Goal: Task Accomplishment & Management: Complete application form

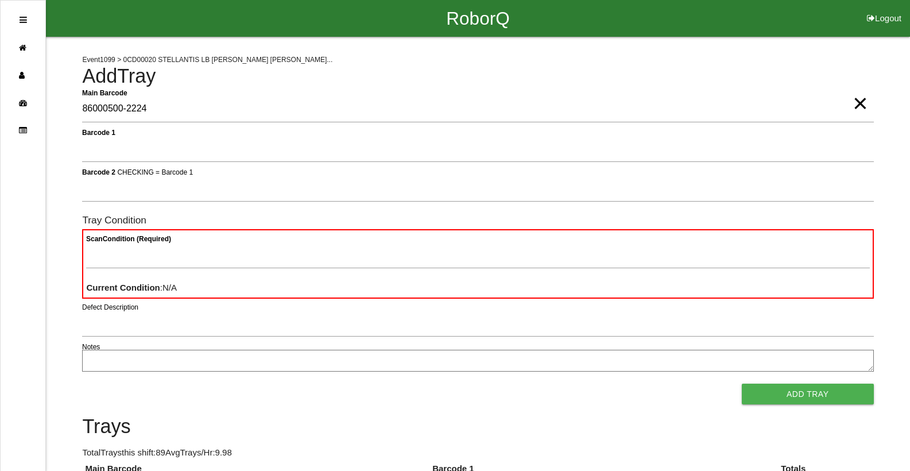
type Barcode "86000500-2224"
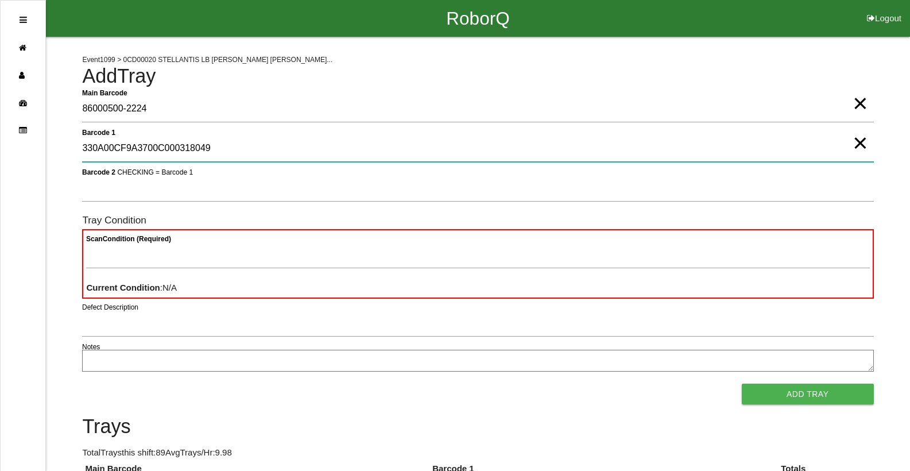
type 1 "330A00CF9A3700C000318049"
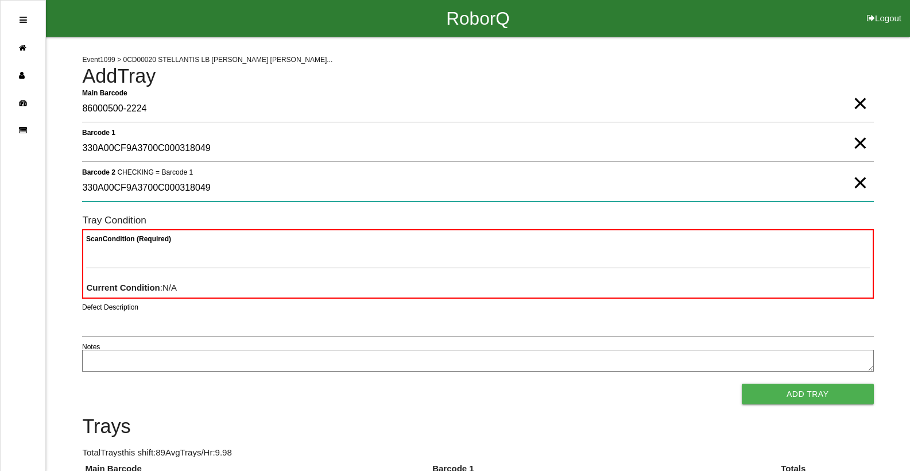
type 2 "330A00CF9A3700C000318049"
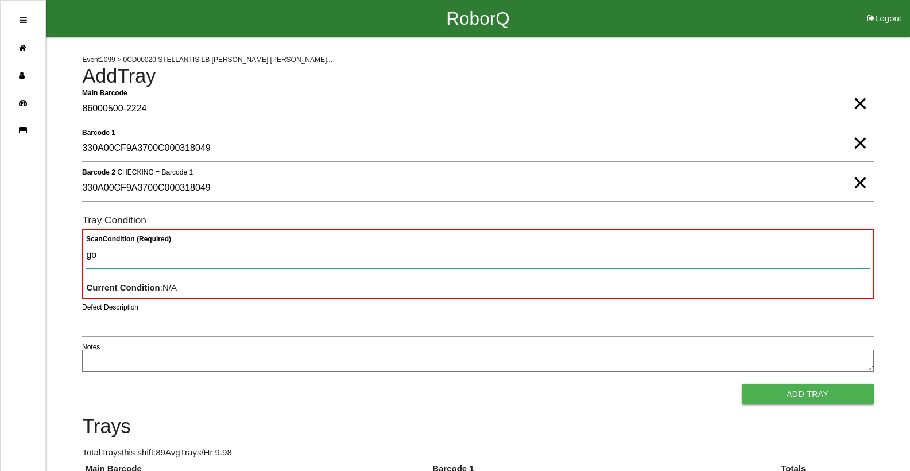
type Condition "goo"
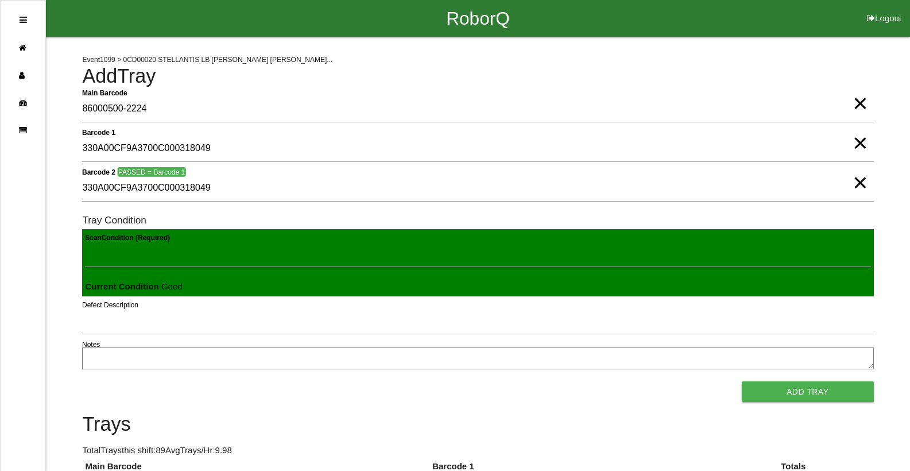
click button "Add Tray" at bounding box center [808, 391] width 132 height 21
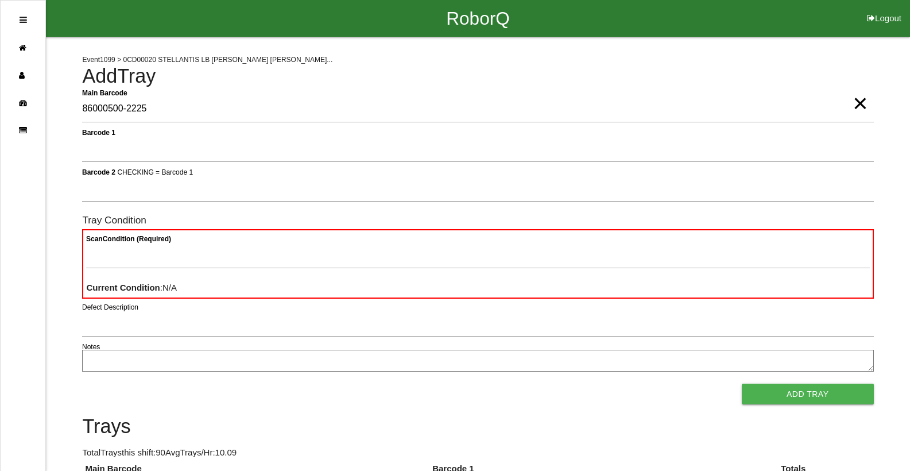
type Barcode "86000500-2225"
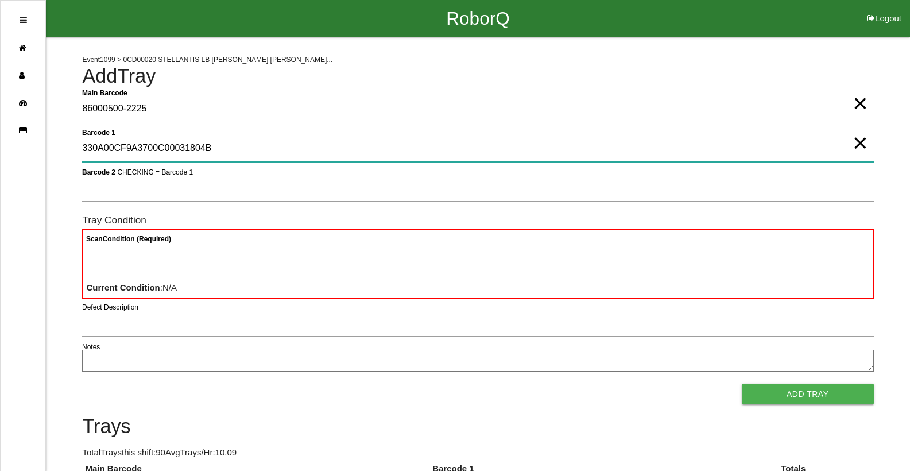
type 1 "330A00CF9A3700C00031804B"
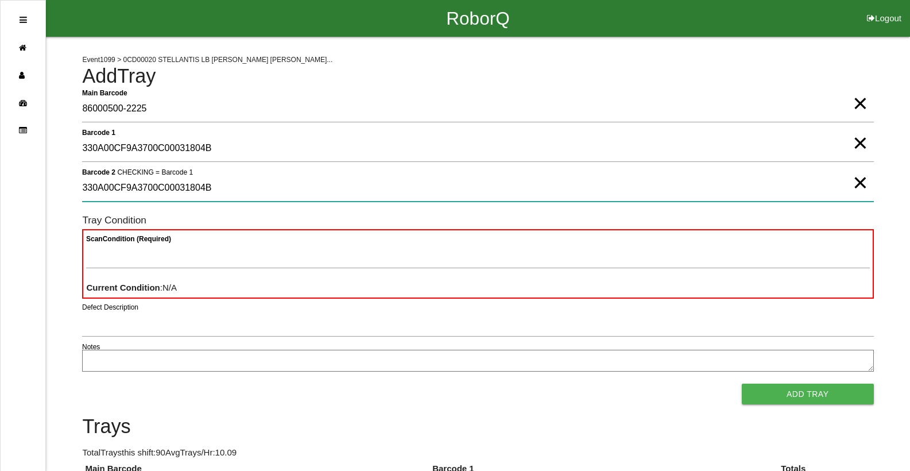
type 2 "330A00CF9A3700C00031804B"
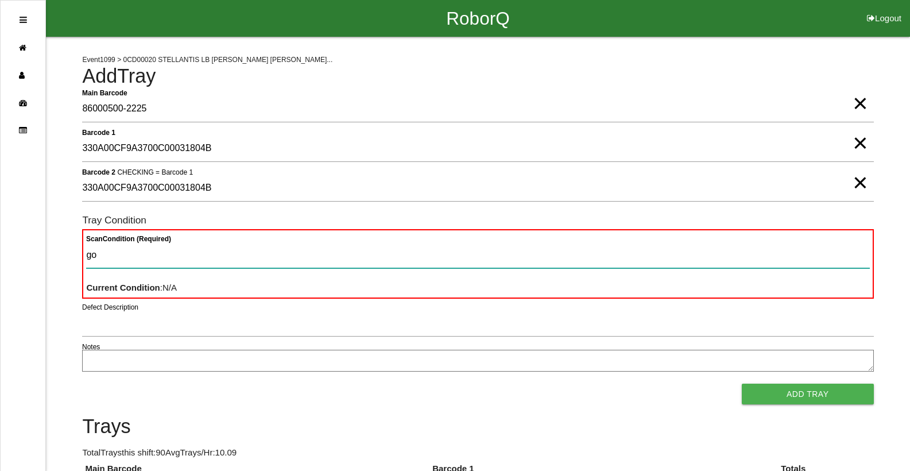
type Condition "goo"
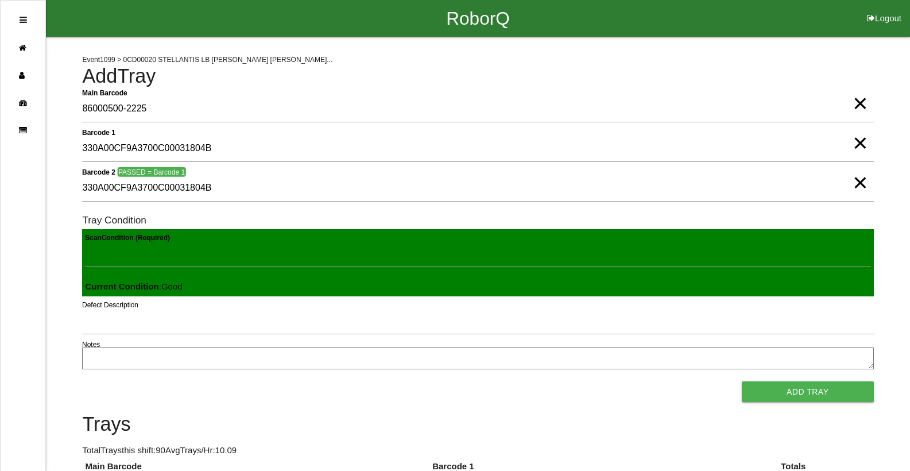
click button "Add Tray" at bounding box center [808, 391] width 132 height 21
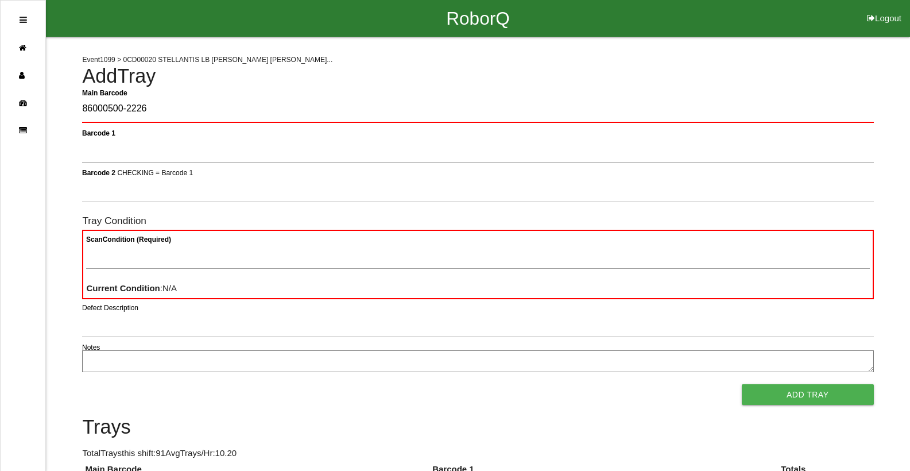
type Barcode "86000500-2226"
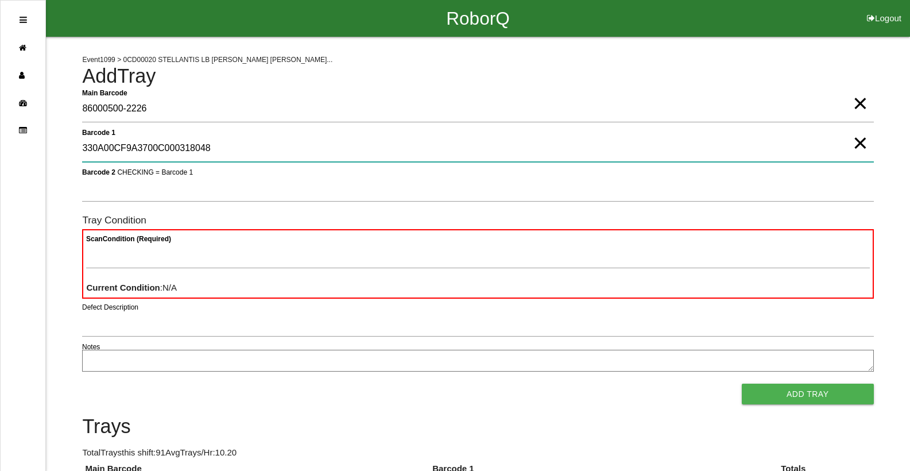
type 1 "330A00CF9A3700C000318048"
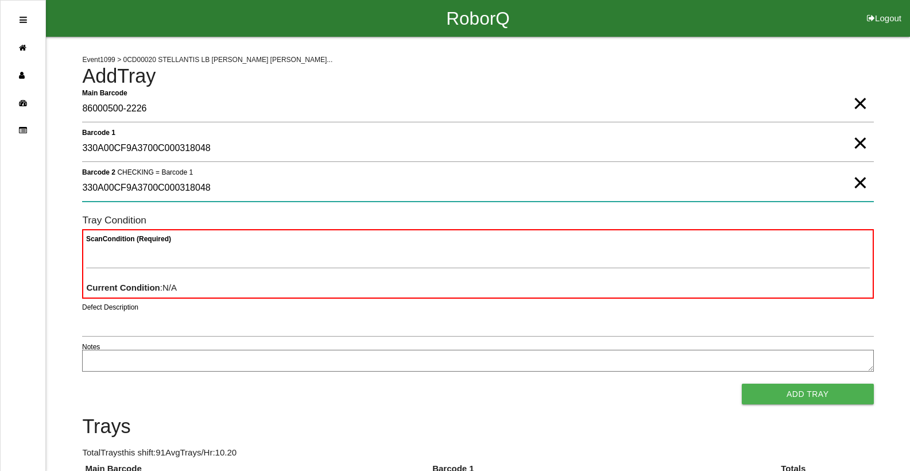
type 2 "330A00CF9A3700C000318048"
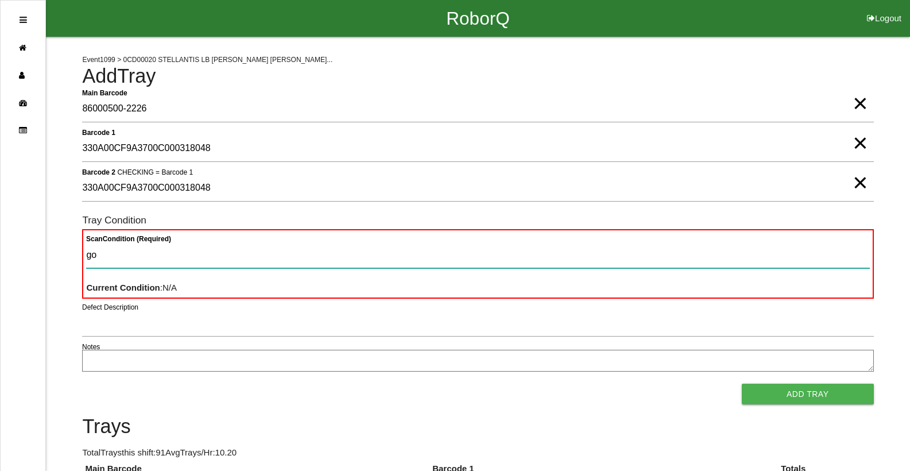
type Condition "goo"
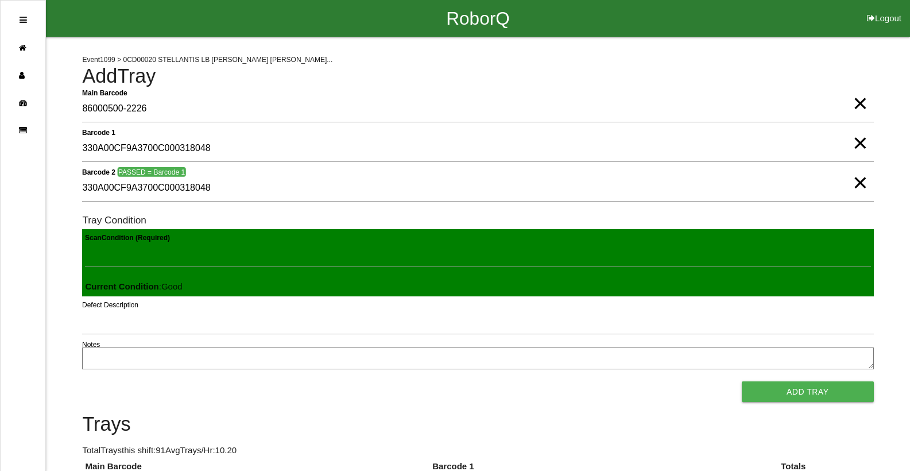
click at [742, 381] on button "Add Tray" at bounding box center [808, 391] width 132 height 21
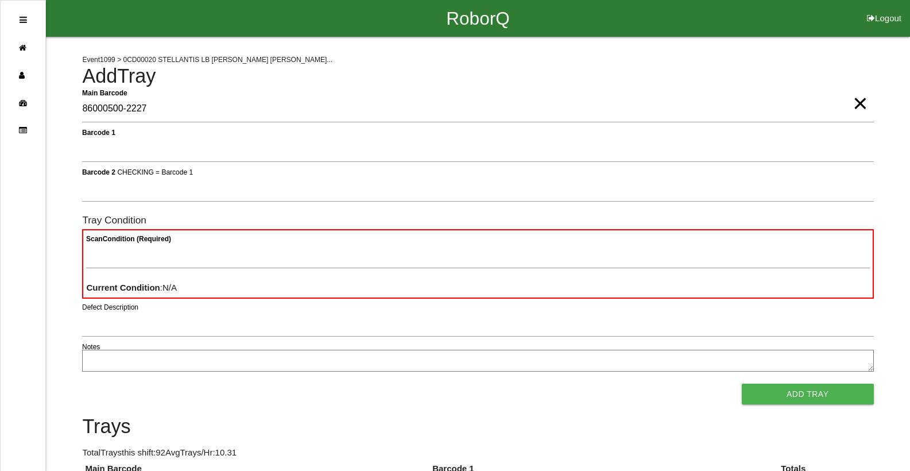
type Barcode "86000500-2227"
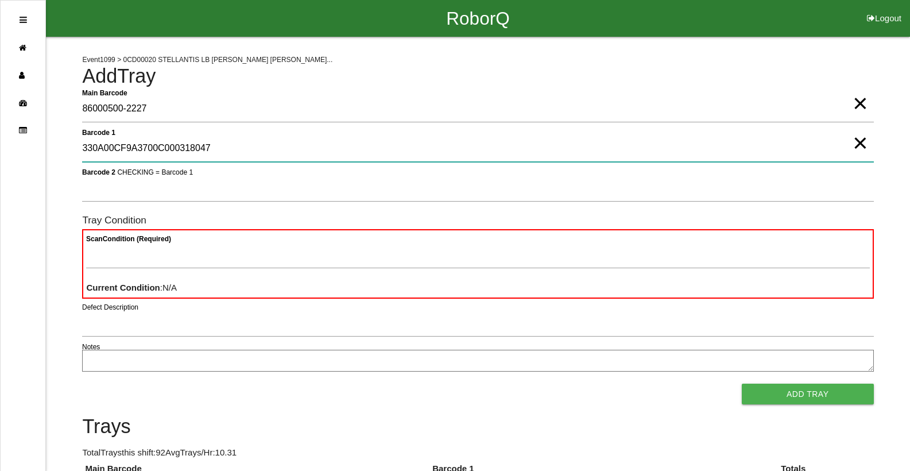
type 1 "330A00CF9A3700C000318047"
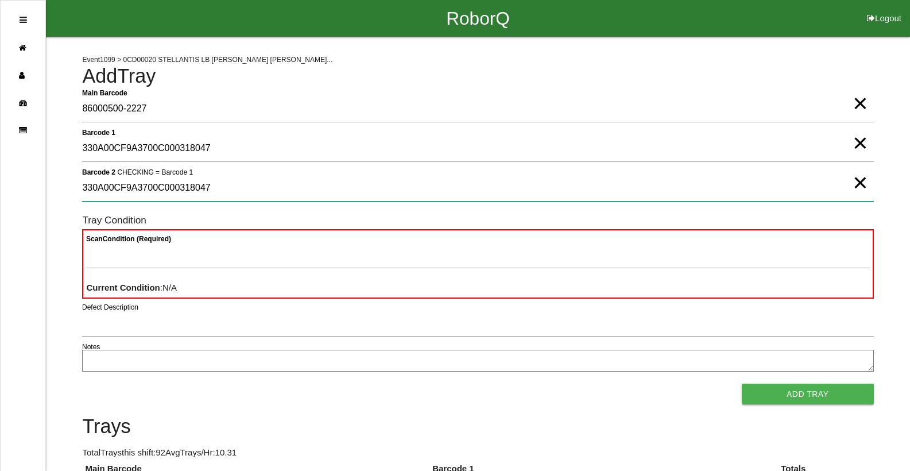
type 2 "330A00CF9A3700C000318047"
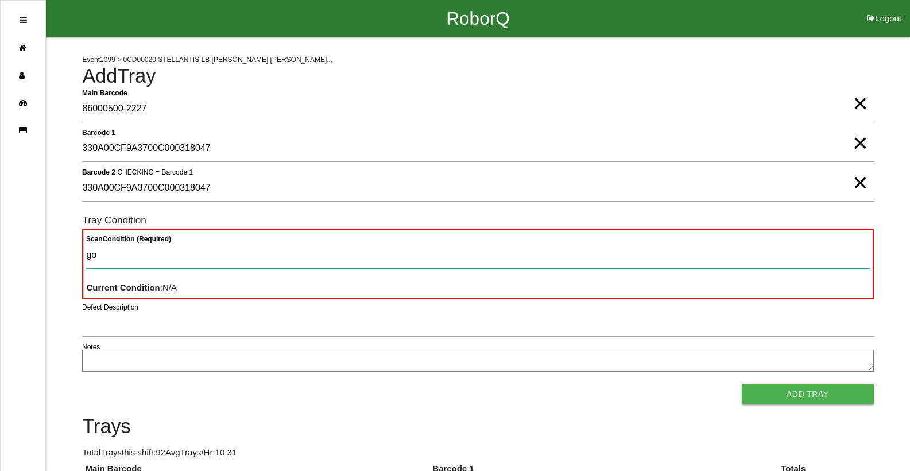
type Condition "goo"
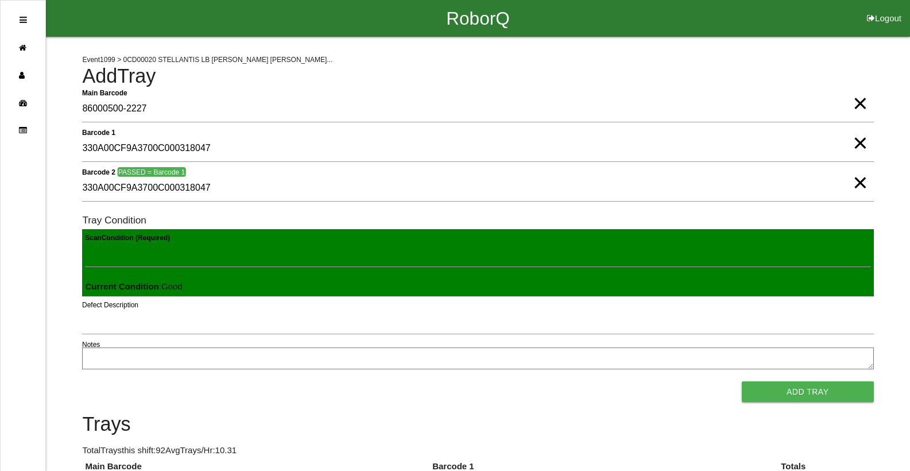
click at [742, 381] on button "Add Tray" at bounding box center [808, 391] width 132 height 21
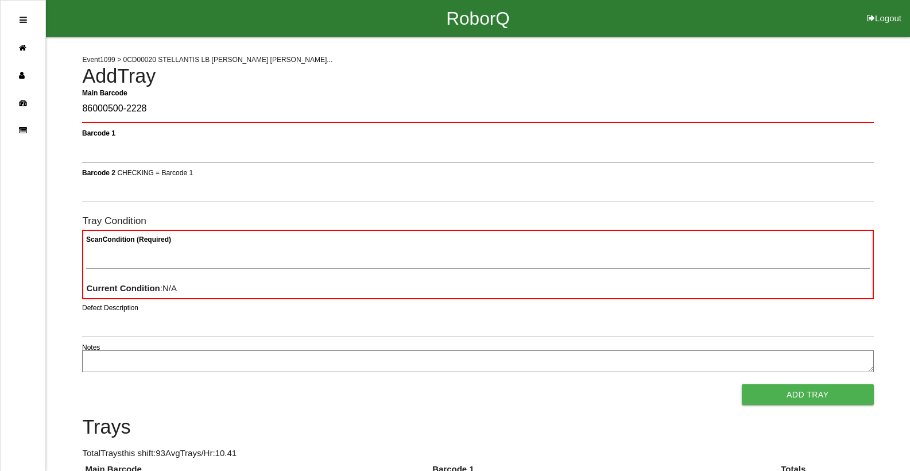
type Barcode "86000500-2228"
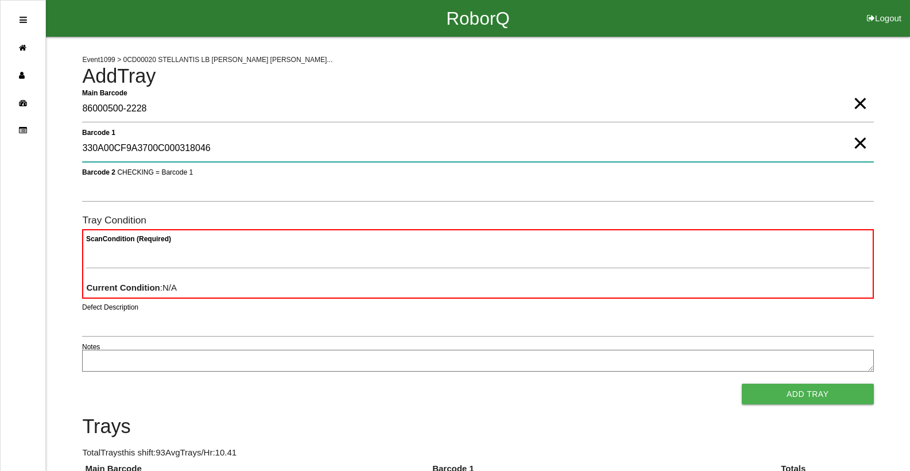
type 1 "330A00CF9A3700C000318046"
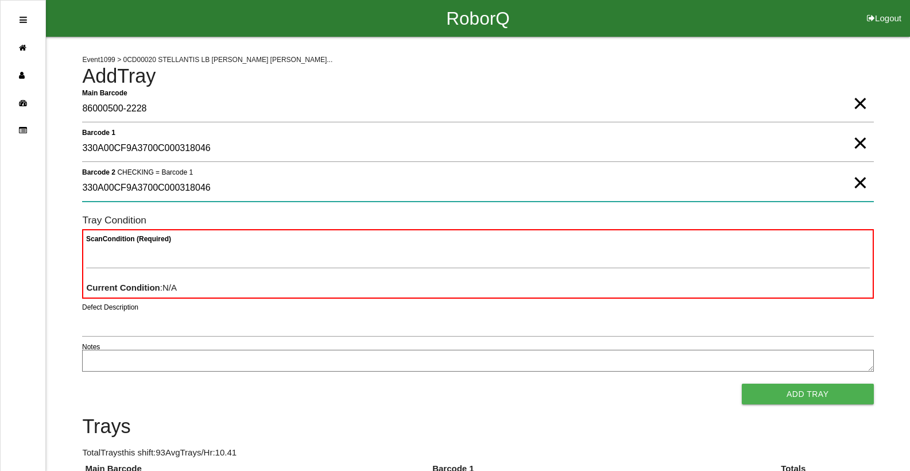
type 2 "330A00CF9A3700C000318046"
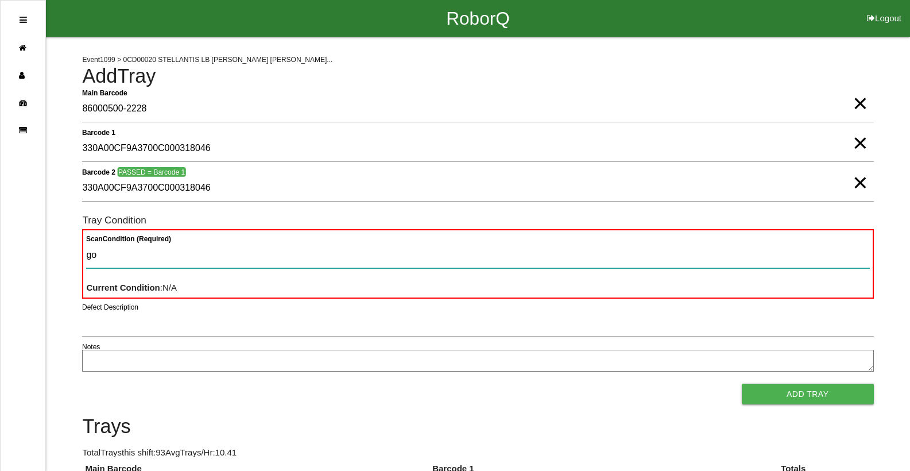
type Condition "goo"
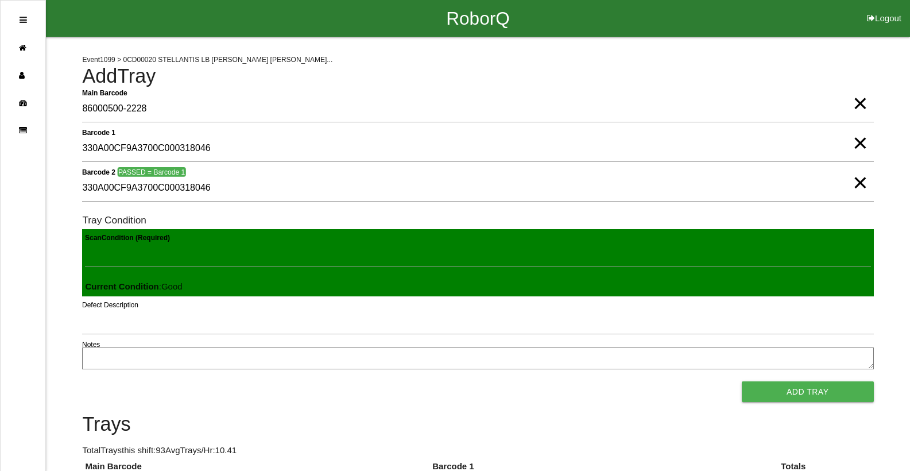
click at [742, 381] on button "Add Tray" at bounding box center [808, 391] width 132 height 21
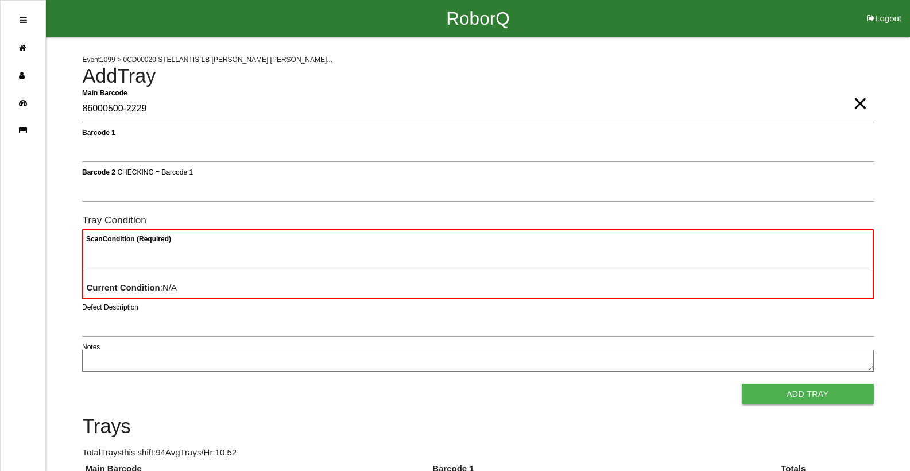
type Barcode "86000500-2229"
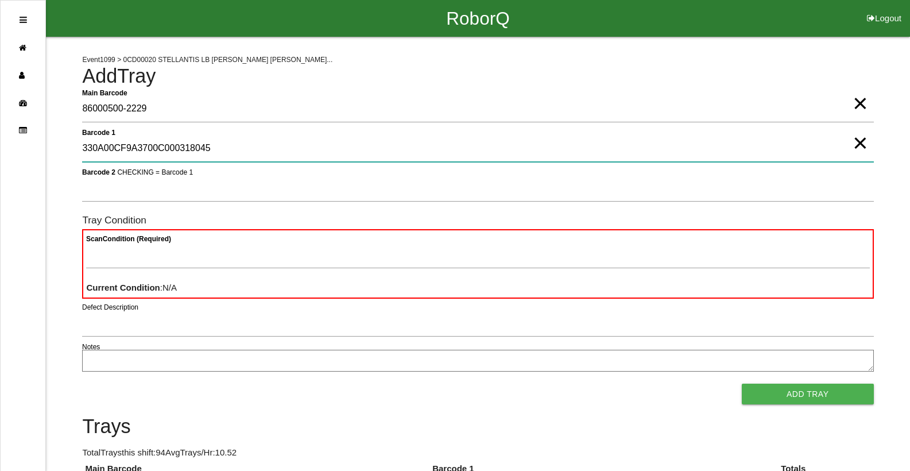
type 1 "330A00CF9A3700C000318045"
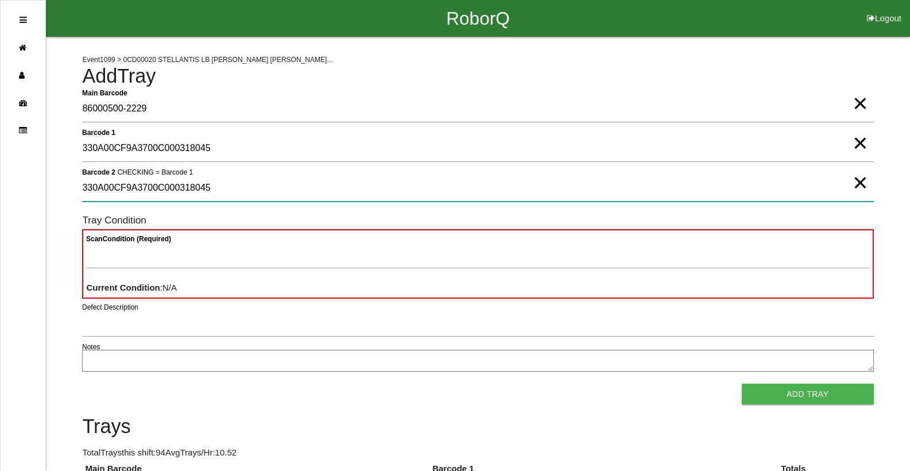
type 2 "330A00CF9A3700C000318045"
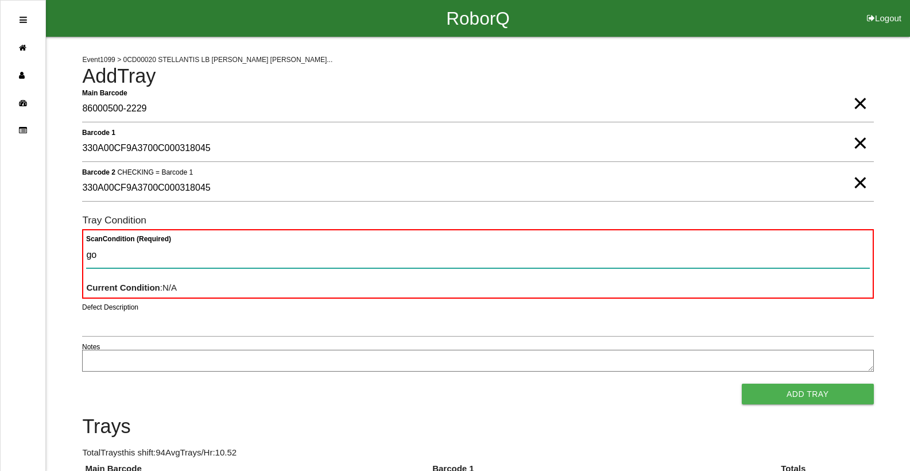
type Condition "goo"
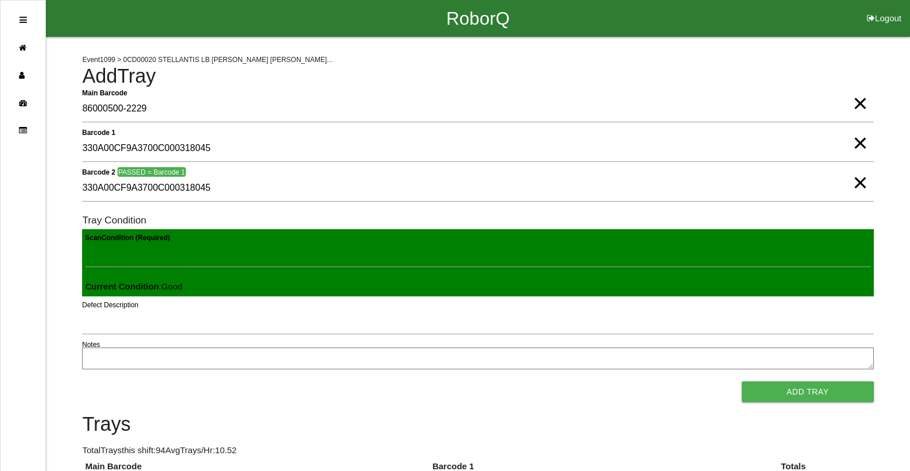
click at [742, 381] on button "Add Tray" at bounding box center [808, 391] width 132 height 21
